Goal: Information Seeking & Learning: Learn about a topic

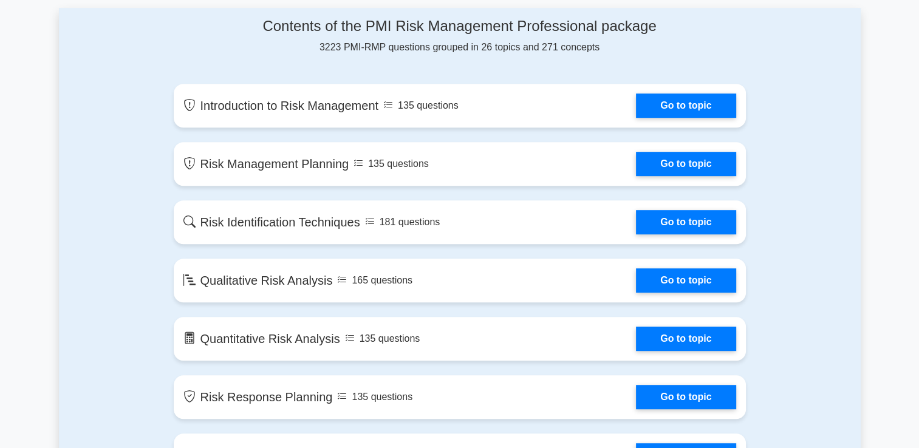
scroll to position [608, 0]
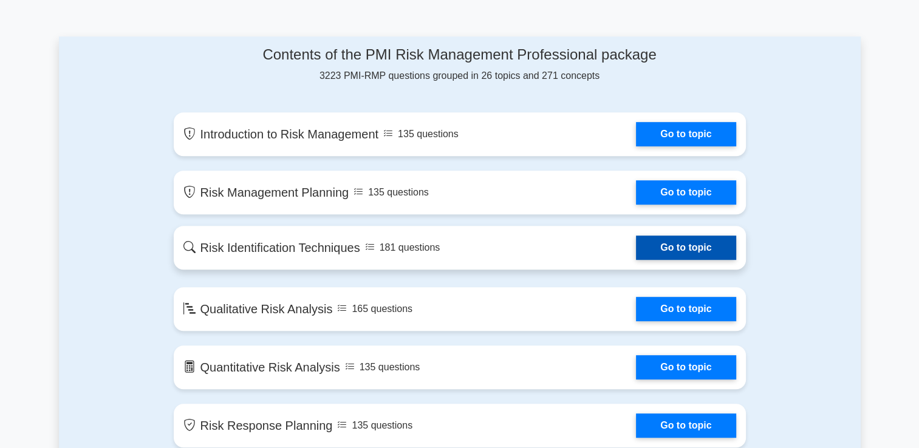
click at [710, 244] on link "Go to topic" at bounding box center [686, 248] width 100 height 24
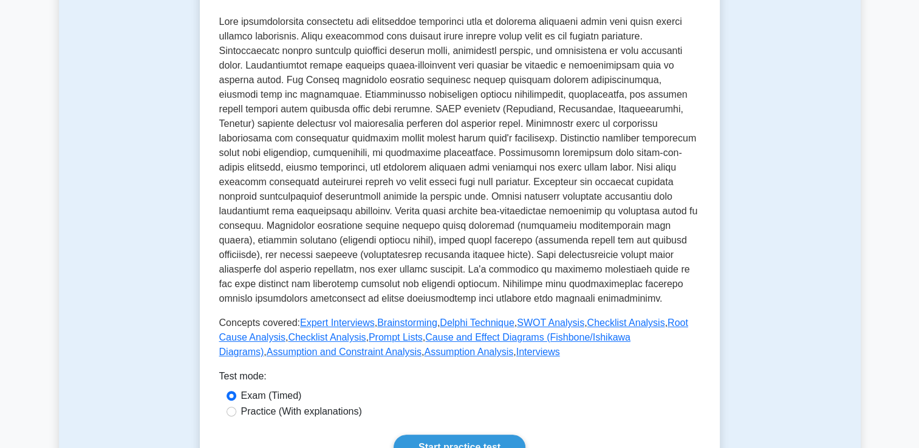
scroll to position [304, 0]
click at [527, 317] on link "SWOT Analysis" at bounding box center [550, 322] width 67 height 10
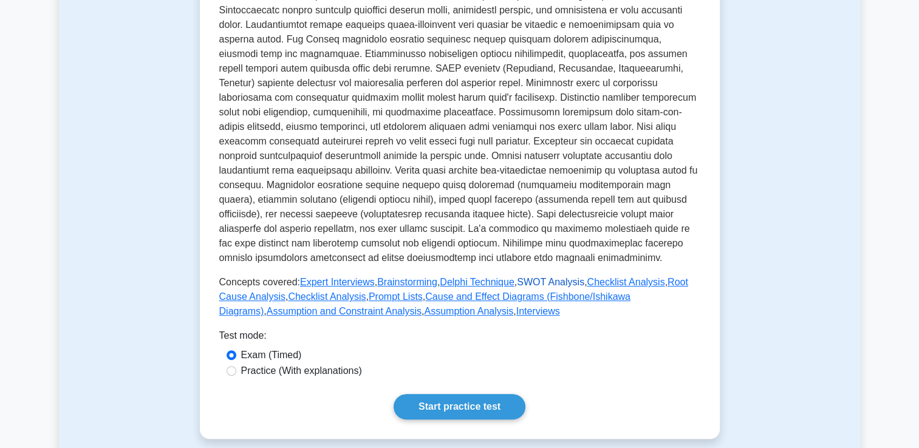
scroll to position [365, 0]
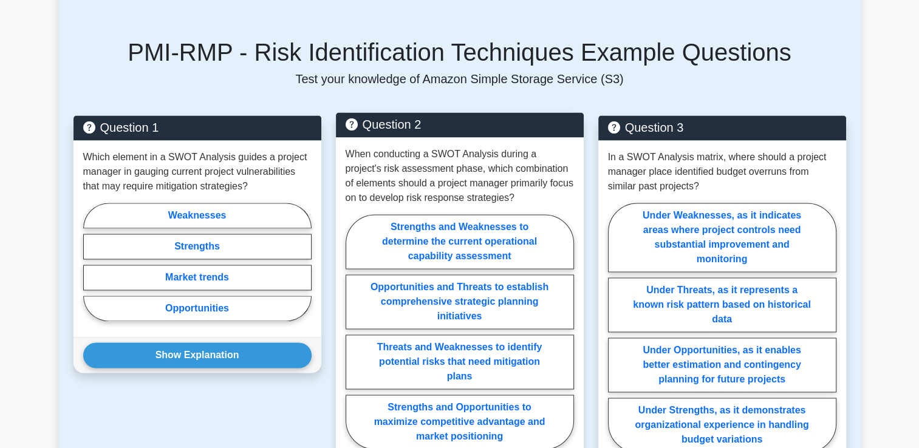
scroll to position [1823, 0]
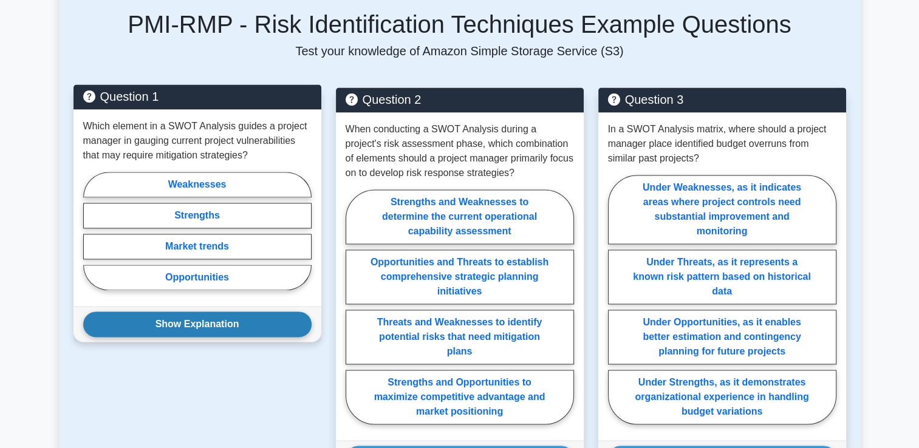
click at [181, 312] on button "Show Explanation" at bounding box center [197, 325] width 228 height 26
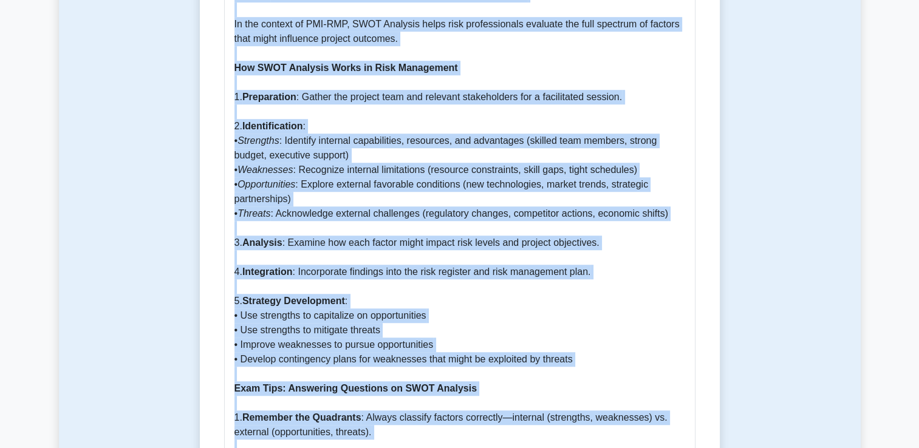
scroll to position [943, 0]
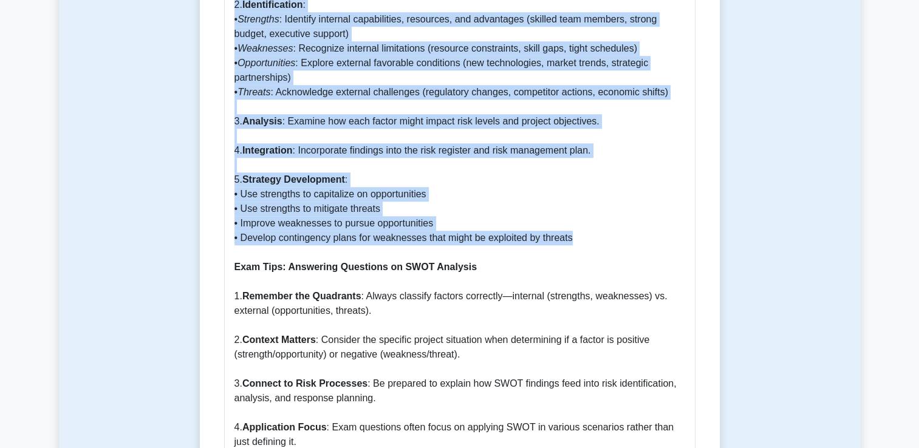
drag, startPoint x: 224, startPoint y: 163, endPoint x: 591, endPoint y: 225, distance: 372.7
click at [591, 225] on div "SWOT Analysis 5 minutes 5 Questions SWOT Analysis: A Comprehensive Guide for PM…" at bounding box center [460, 1] width 510 height 1643
copy div "SWOT Analysis 5 minutes 5 Questions SWOT Analysis is a strategic planning tool …"
